Goal: Information Seeking & Learning: Learn about a topic

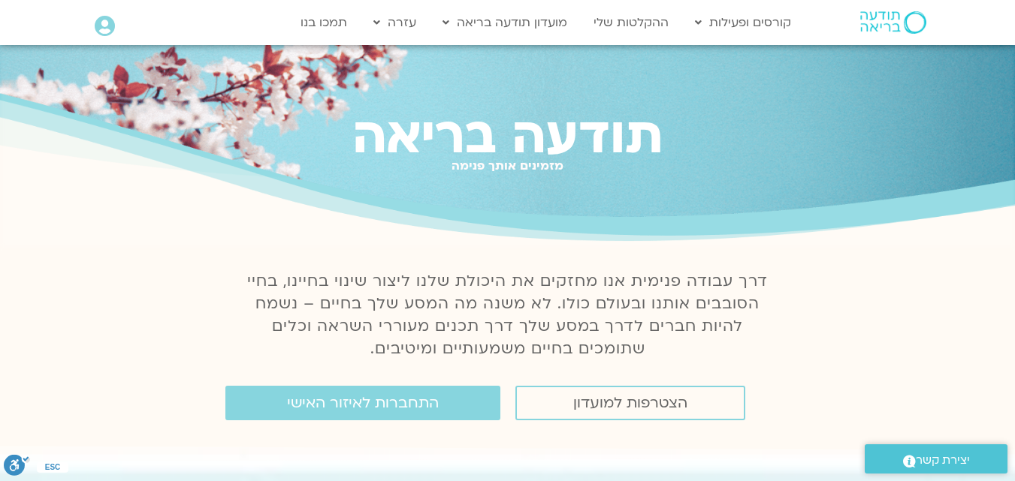
scroll to position [561, 0]
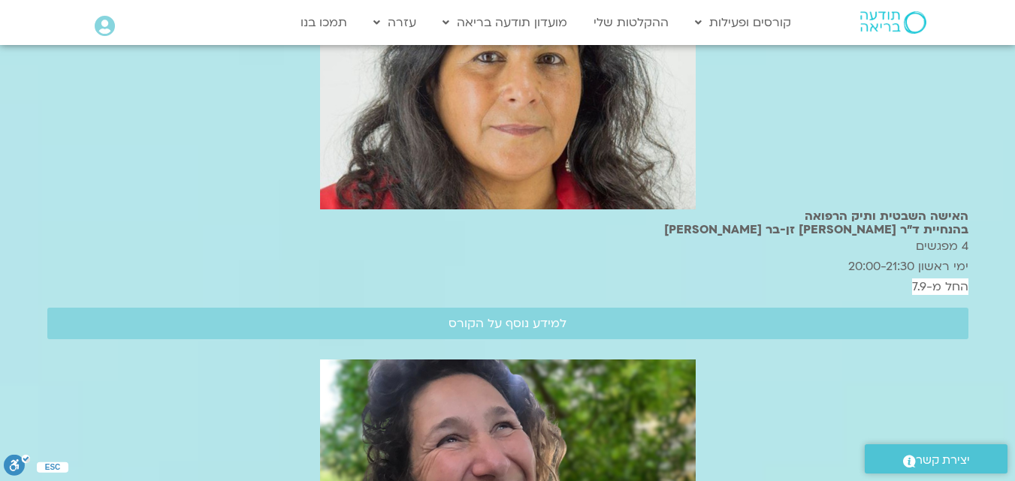
scroll to position [1042, 0]
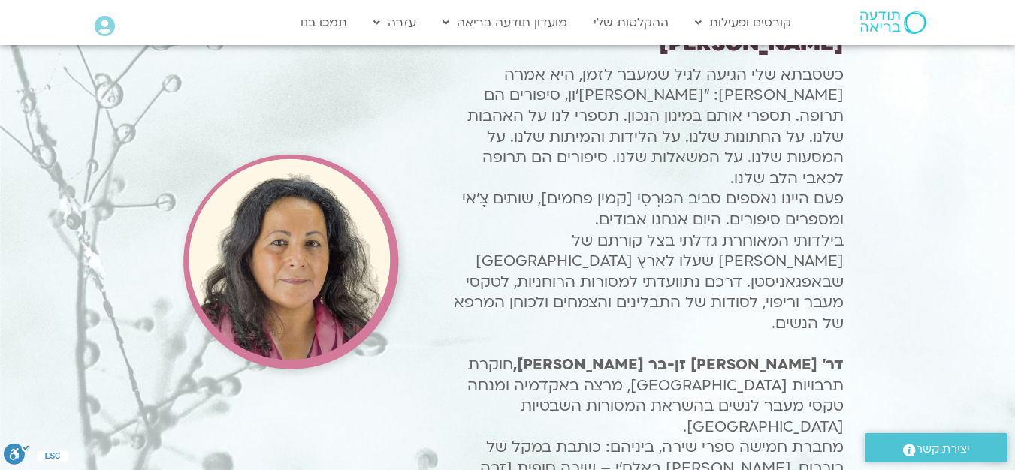
scroll to position [1732, 0]
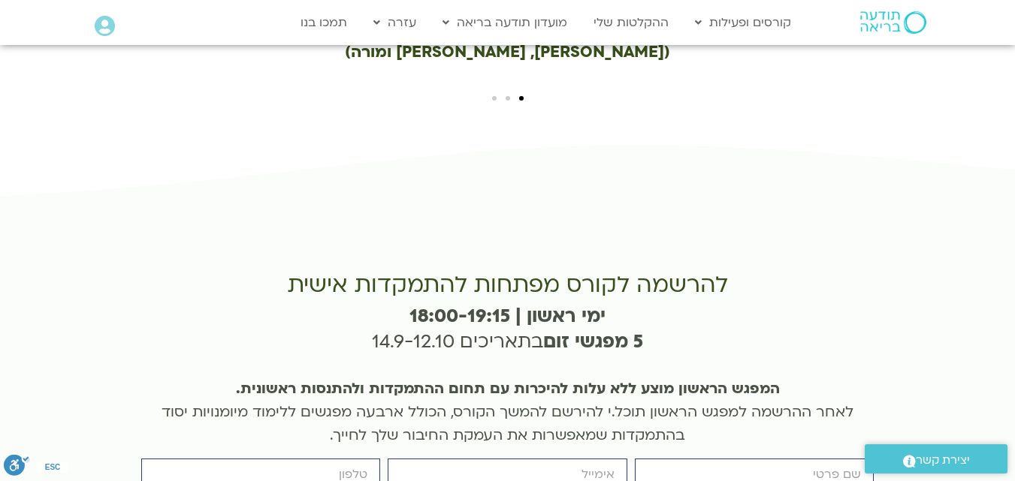
scroll to position [3545, 0]
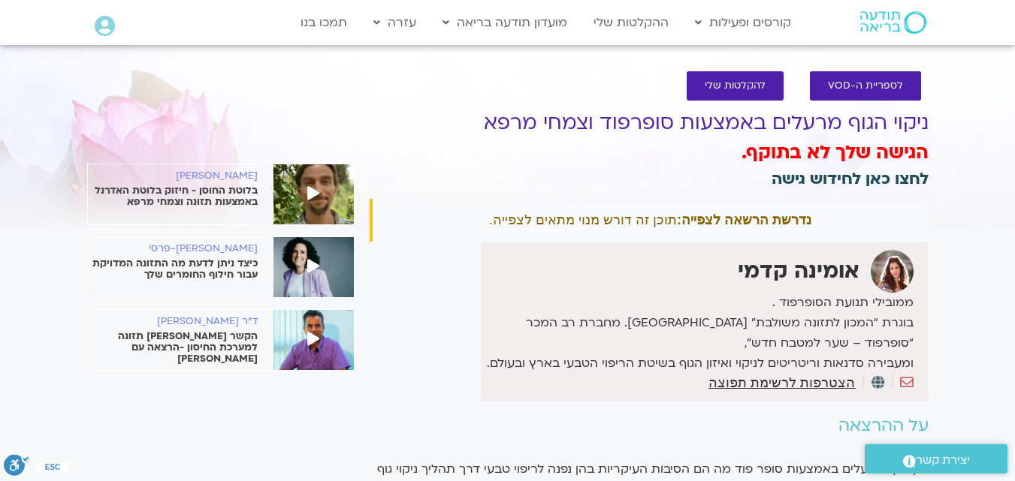
click at [852, 182] on link "לחצו כאן לחידוש גישה" at bounding box center [849, 179] width 157 height 22
click at [869, 176] on link "לחצו כאן לחידוש גישה" at bounding box center [849, 179] width 157 height 22
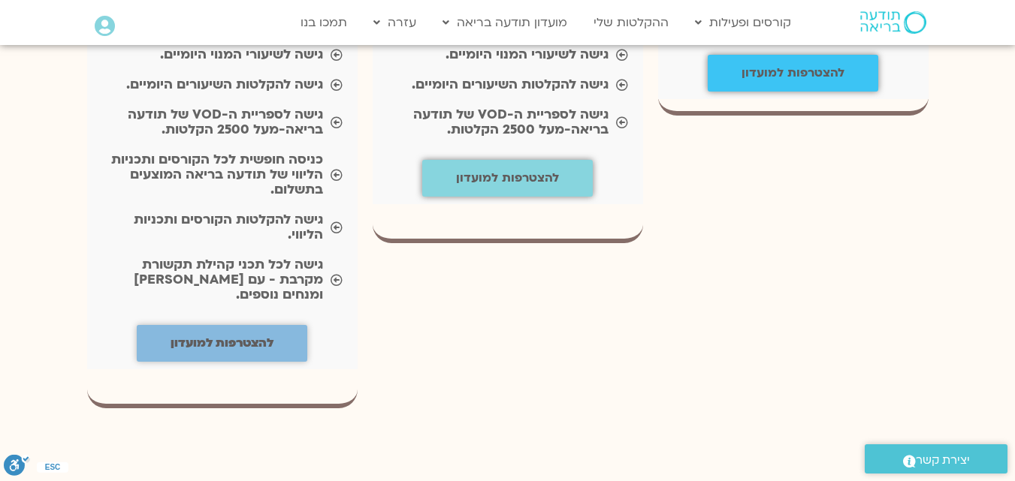
scroll to position [1933, 0]
